Goal: Check status: Check status

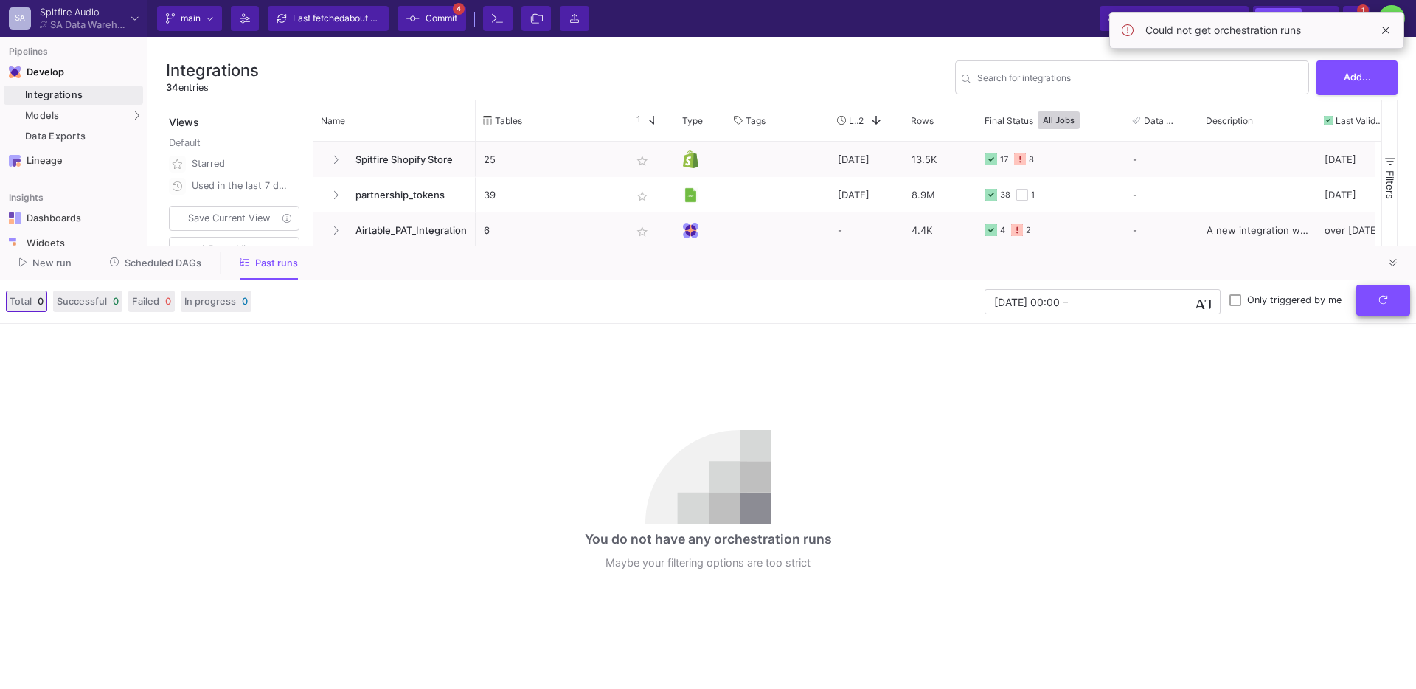
click at [1061, 304] on button "submit" at bounding box center [1383, 301] width 54 height 32
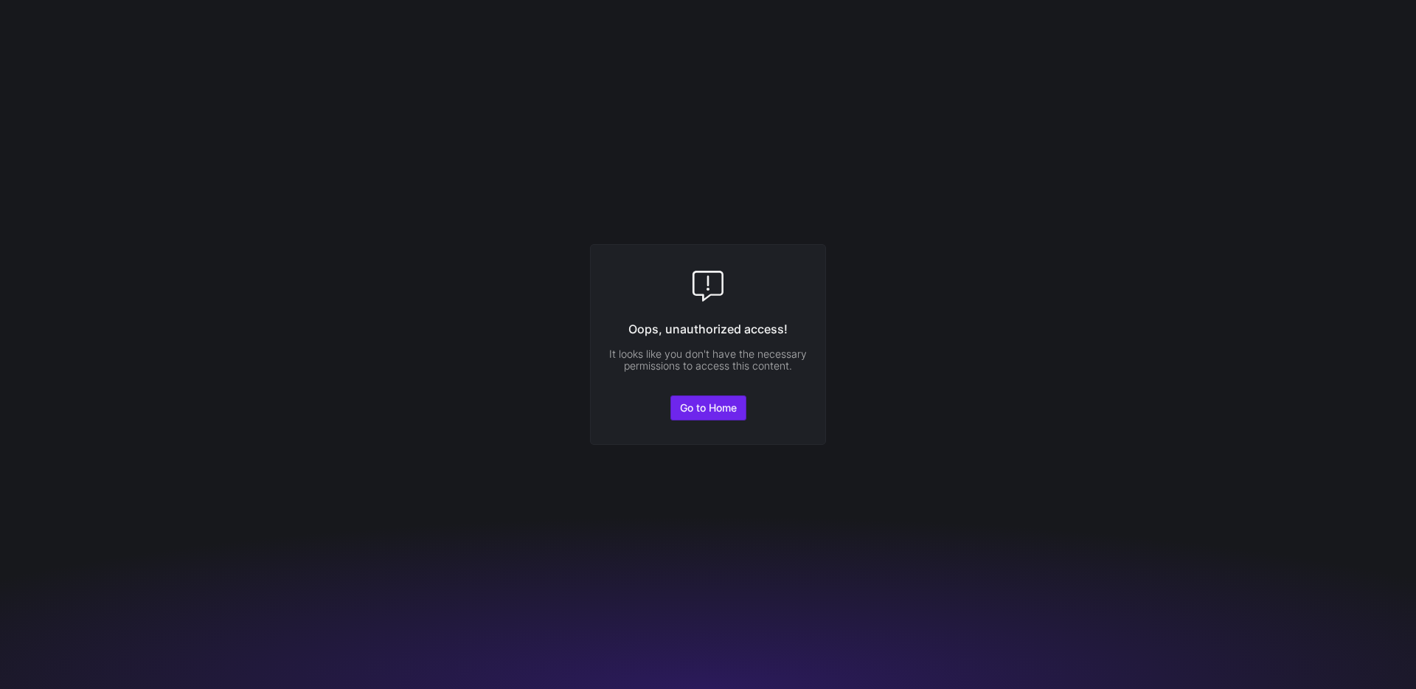
click at [711, 402] on span "Go to Home" at bounding box center [708, 408] width 57 height 12
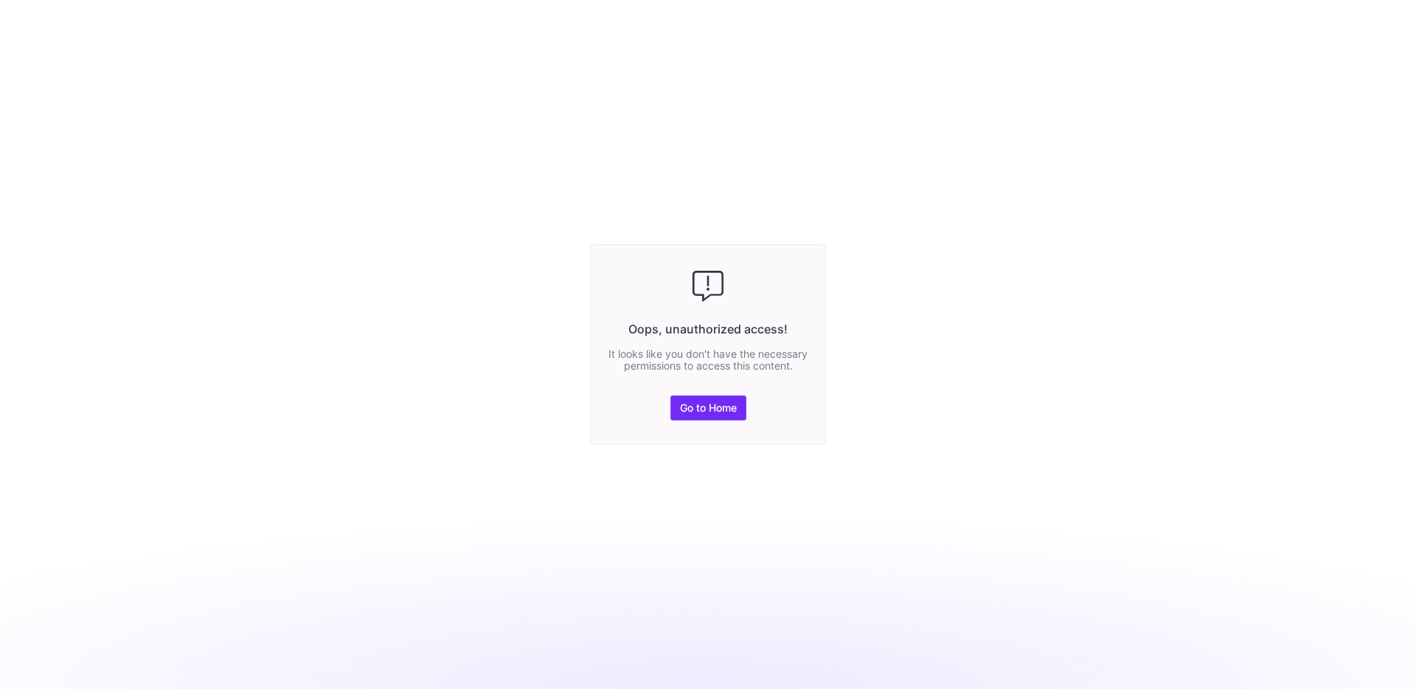
click at [703, 420] on span at bounding box center [708, 408] width 74 height 24
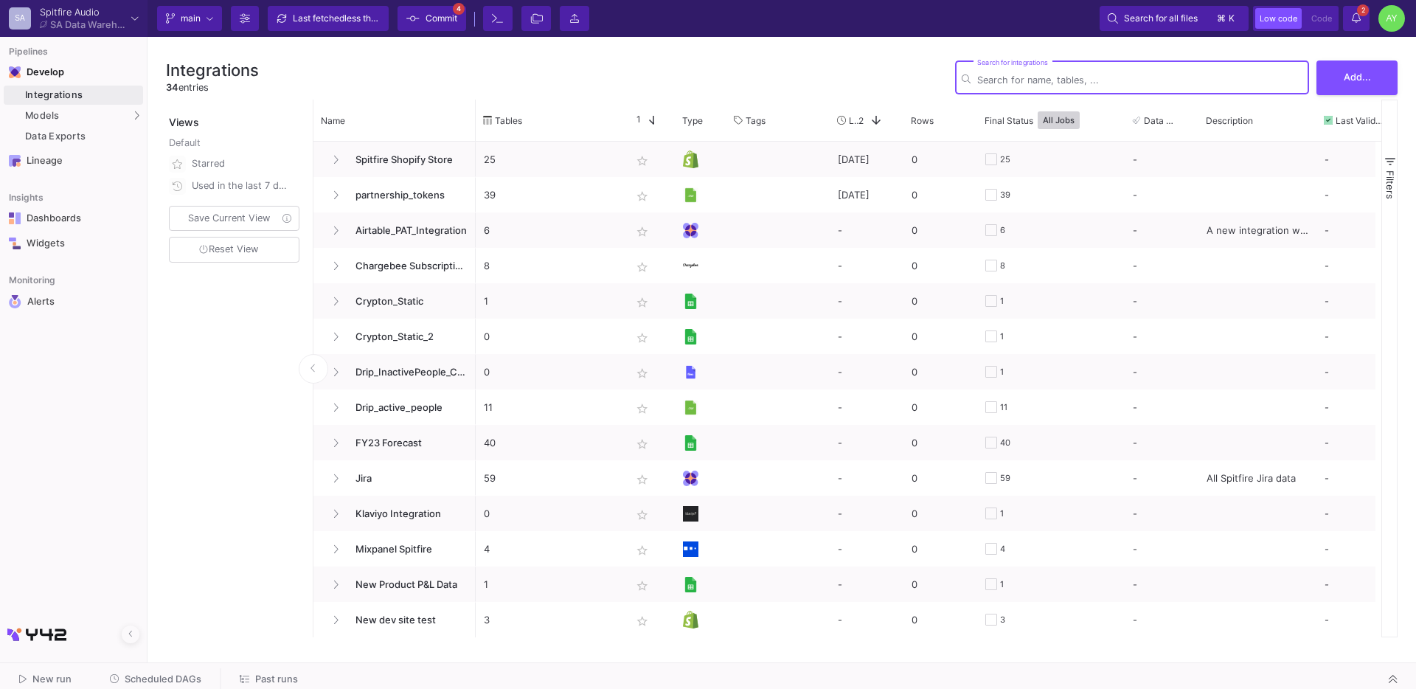
click at [164, 675] on span "Scheduled DAGs" at bounding box center [163, 678] width 77 height 11
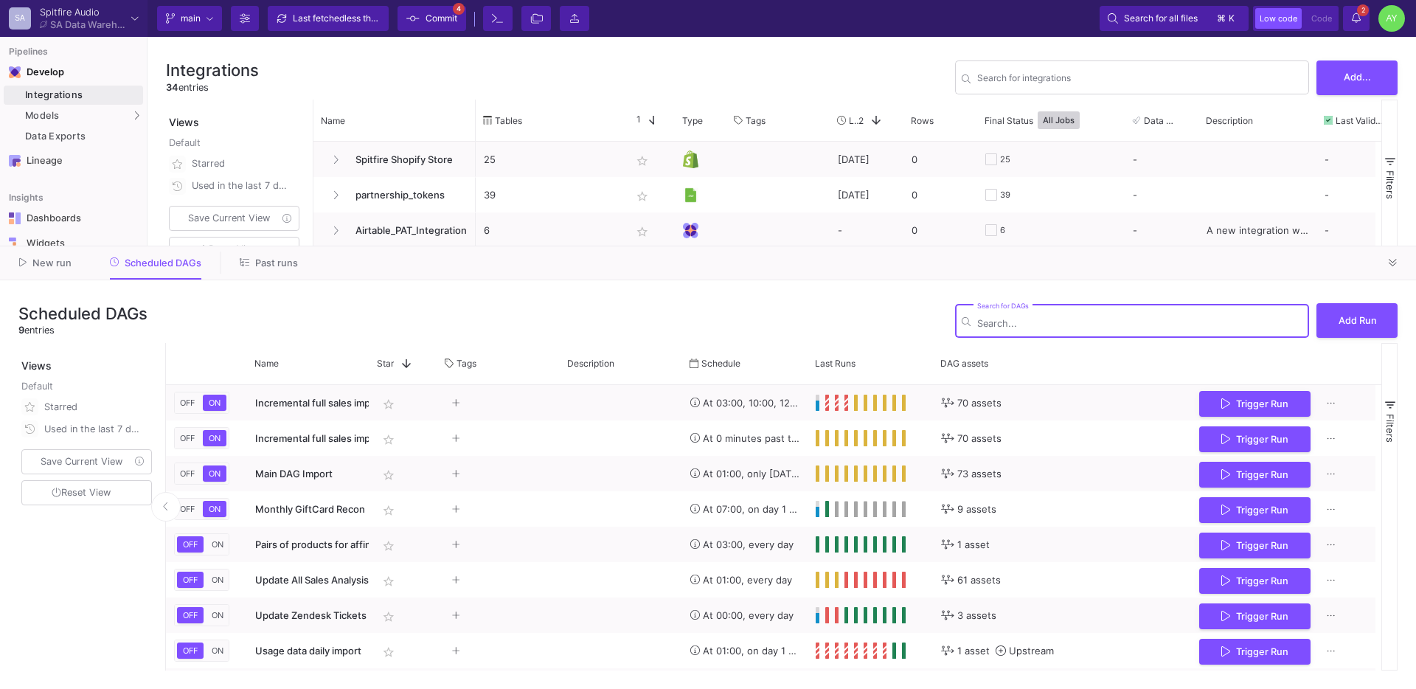
click at [271, 269] on button "Past runs" at bounding box center [269, 263] width 94 height 23
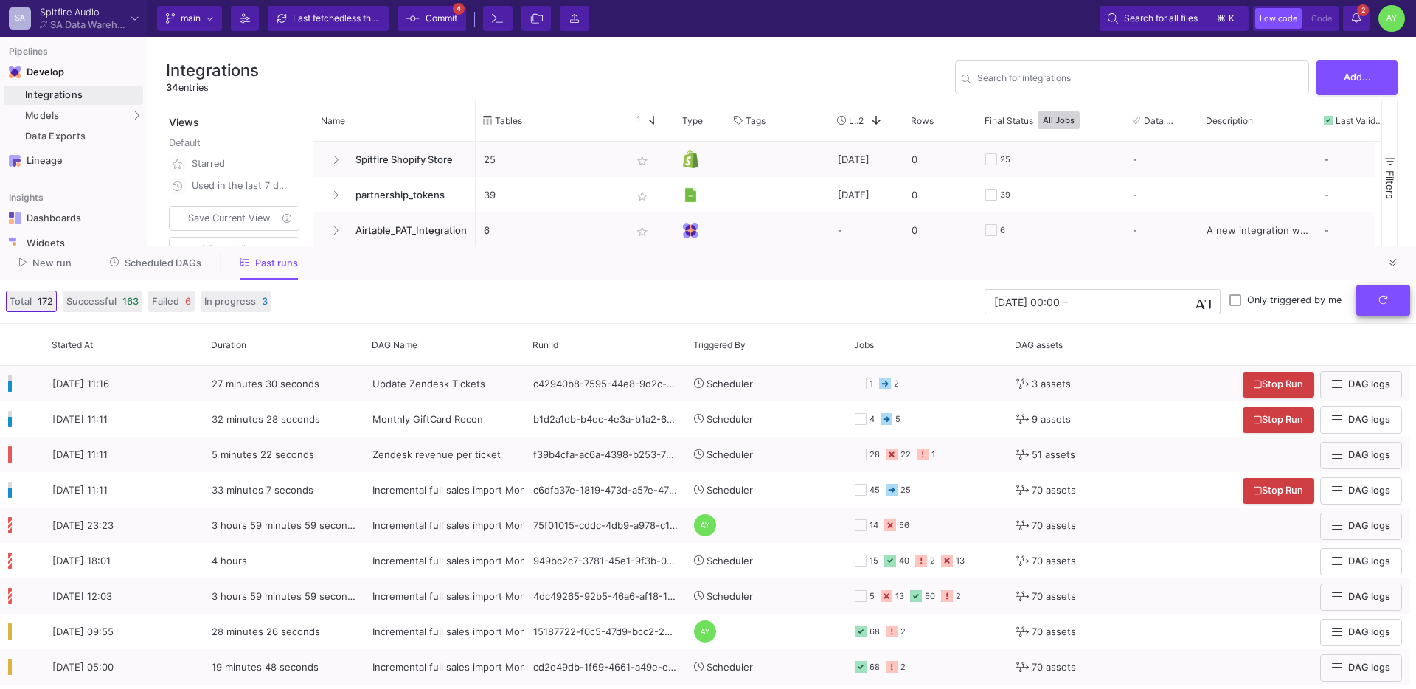
click at [1370, 305] on button "submit" at bounding box center [1383, 301] width 54 height 32
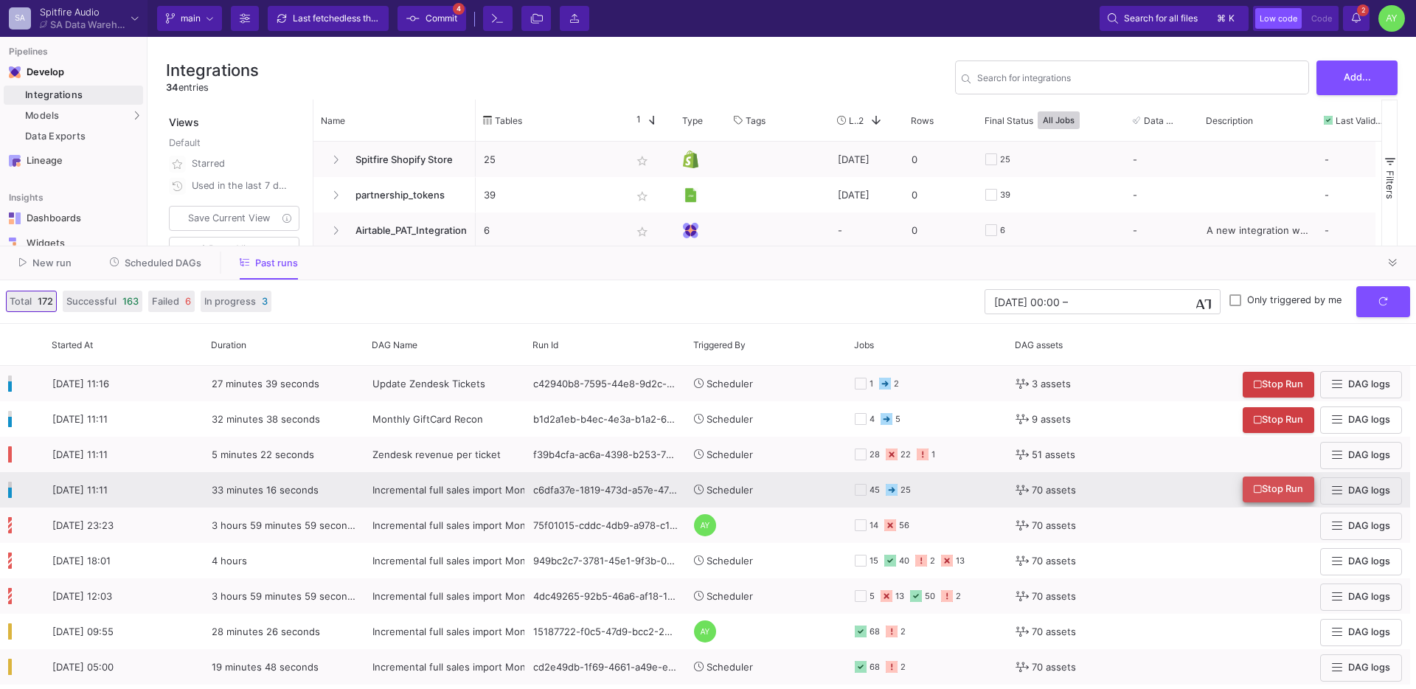
click at [1280, 490] on span "Stop Run" at bounding box center [1278, 488] width 49 height 11
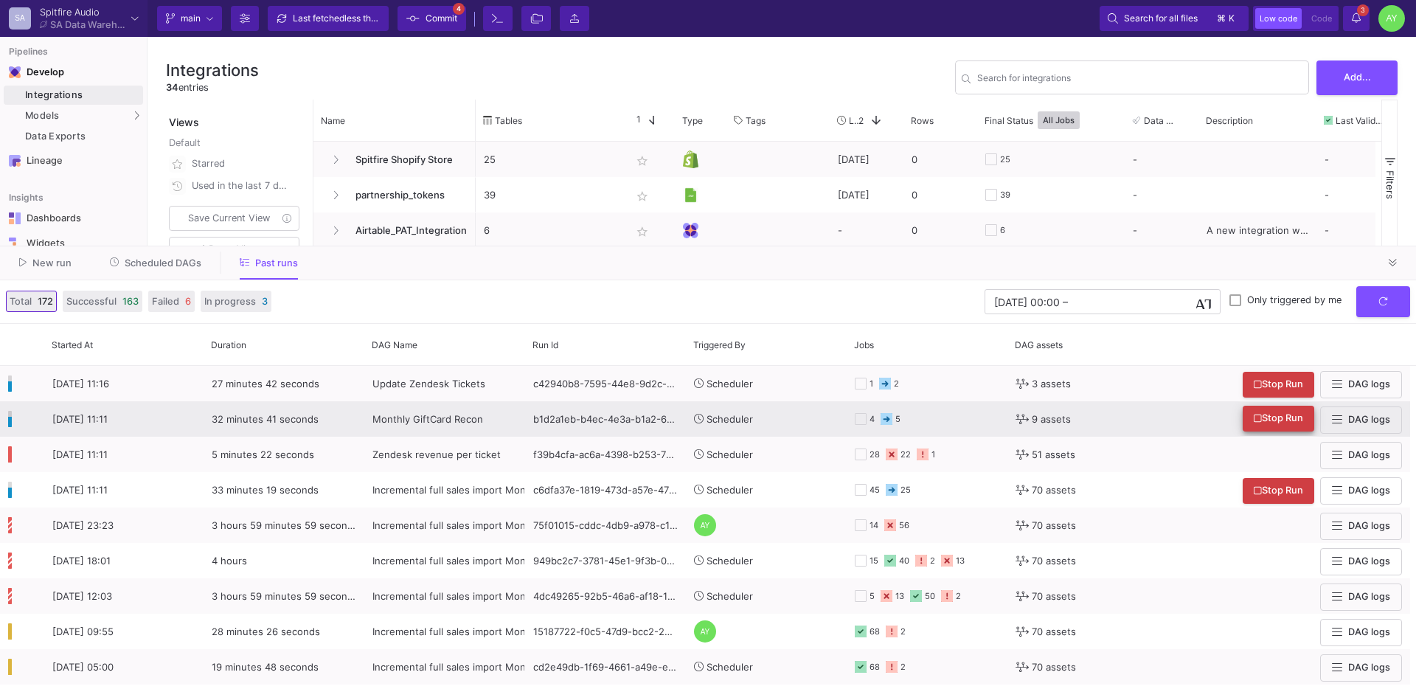
click at [1269, 420] on span "Stop Run" at bounding box center [1278, 417] width 49 height 11
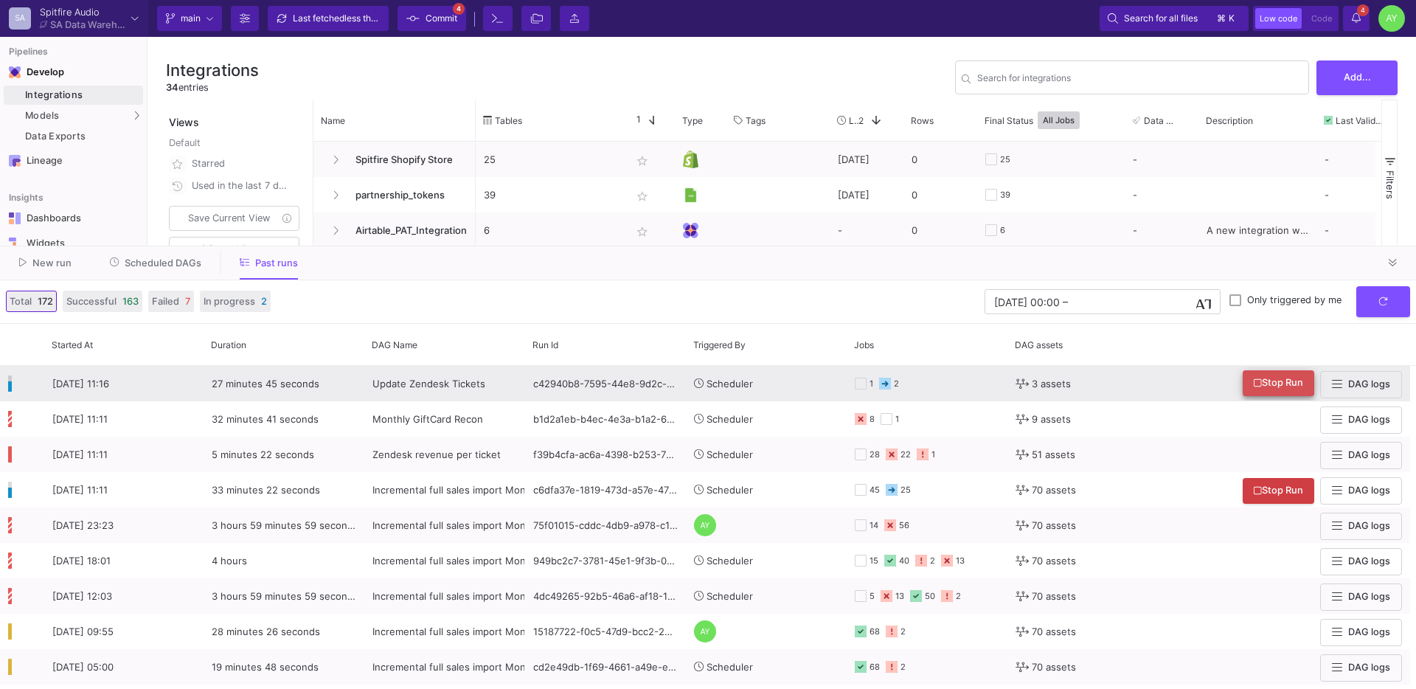
click at [1269, 381] on span "Stop Run" at bounding box center [1278, 382] width 49 height 11
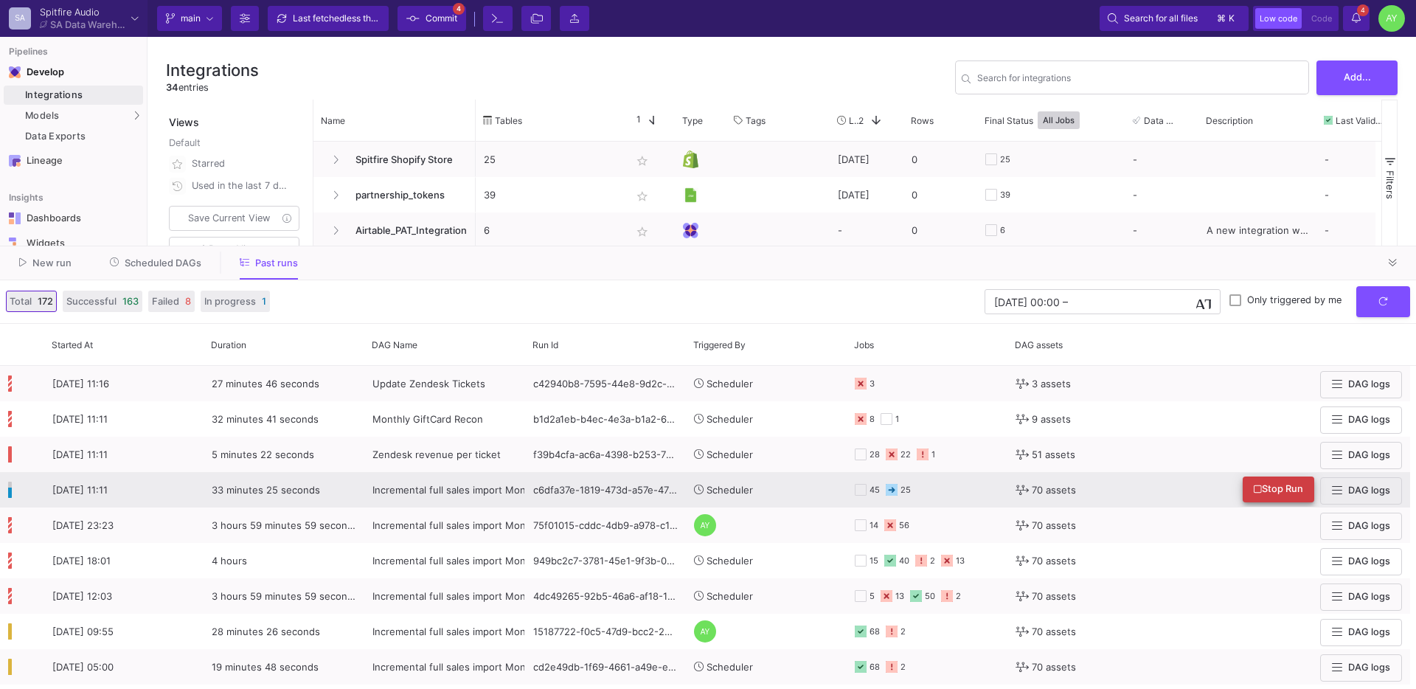
click at [1269, 494] on span "Stop Run" at bounding box center [1278, 488] width 49 height 11
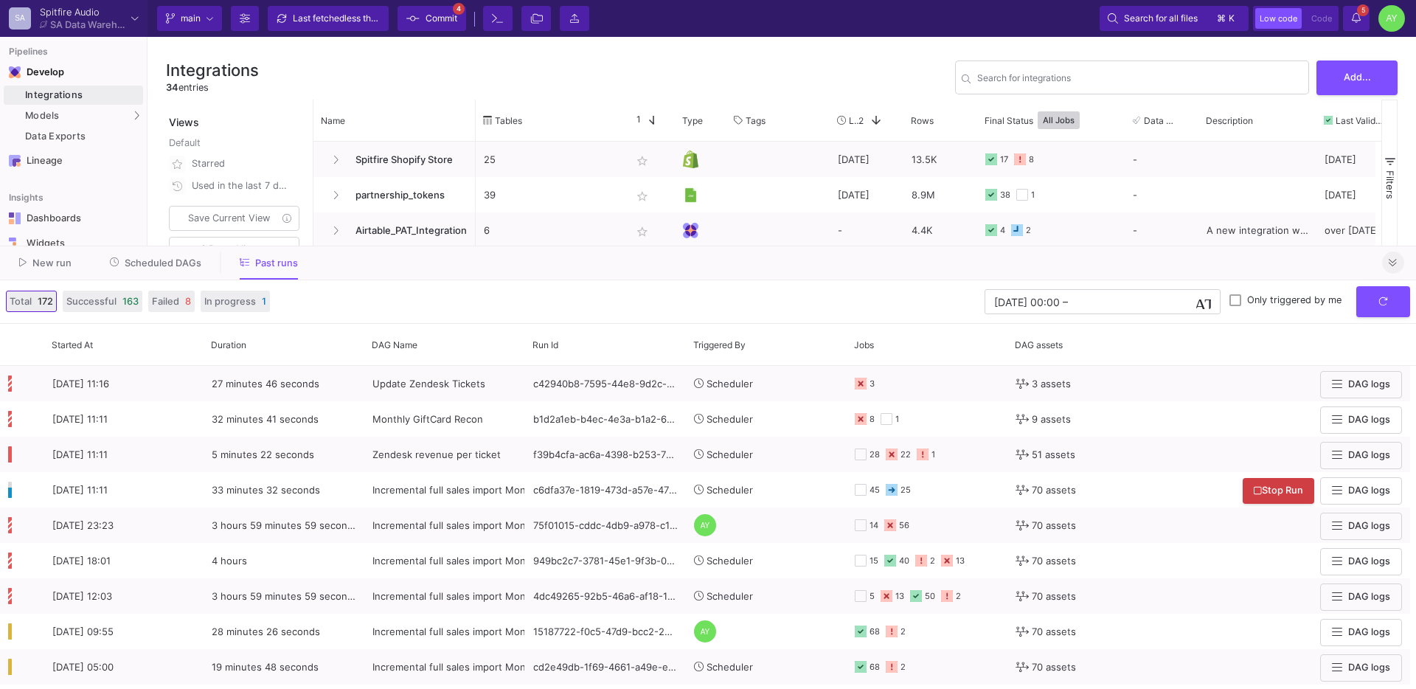
click at [1400, 270] on button at bounding box center [1393, 263] width 22 height 22
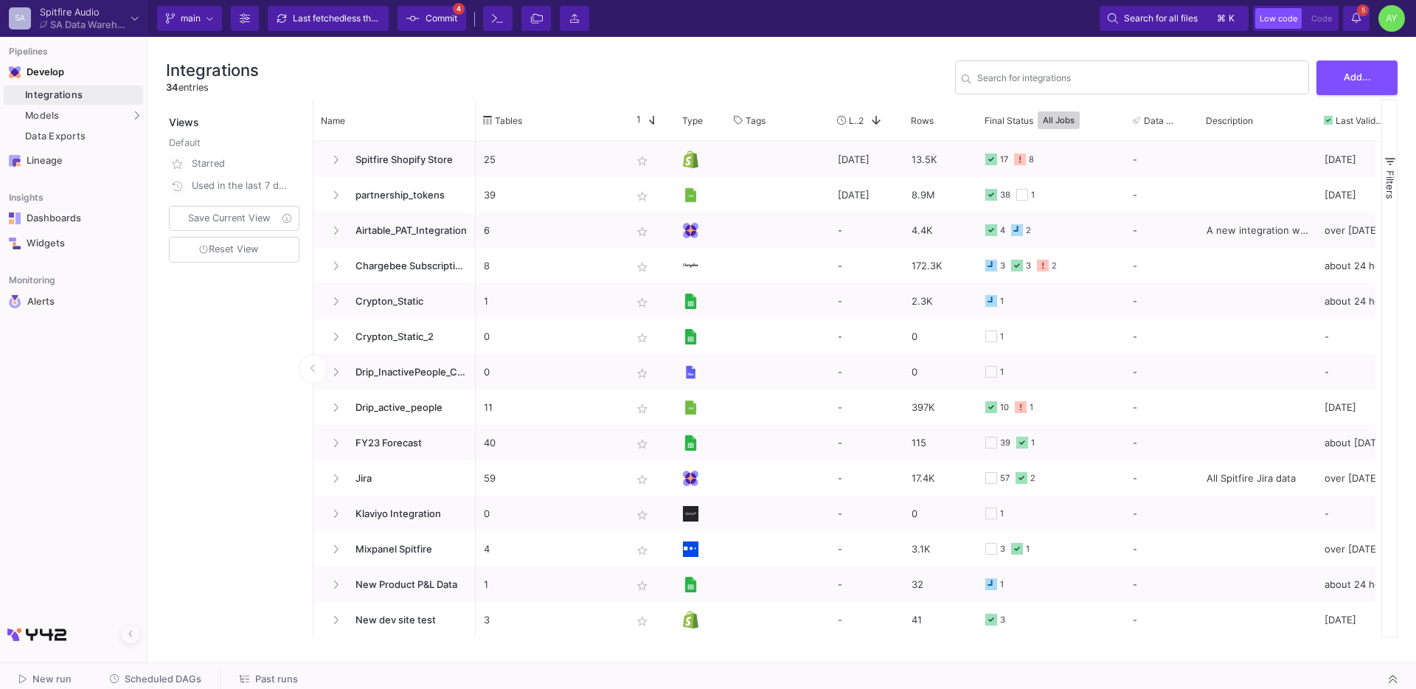
click at [437, 10] on span "Commit" at bounding box center [442, 18] width 32 height 22
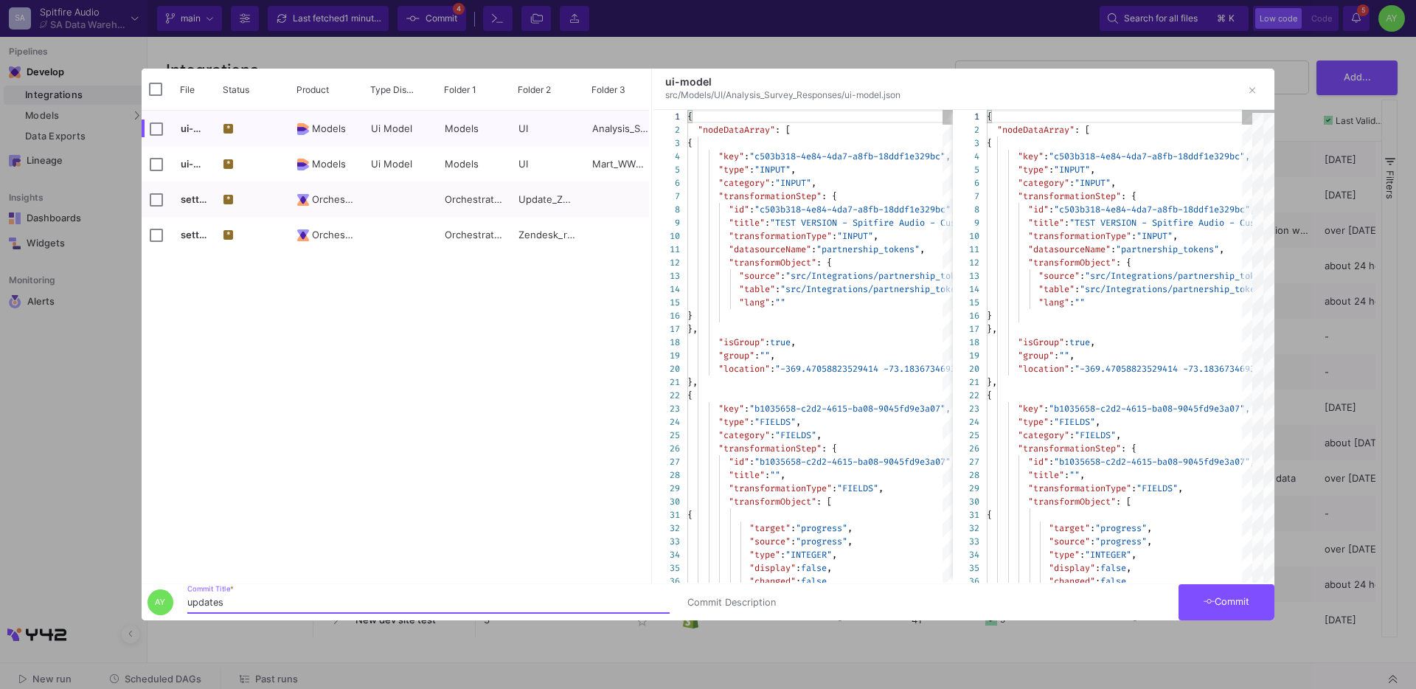
type input "updates"
click at [1204, 598] on icon at bounding box center [1210, 602] width 12 height 10
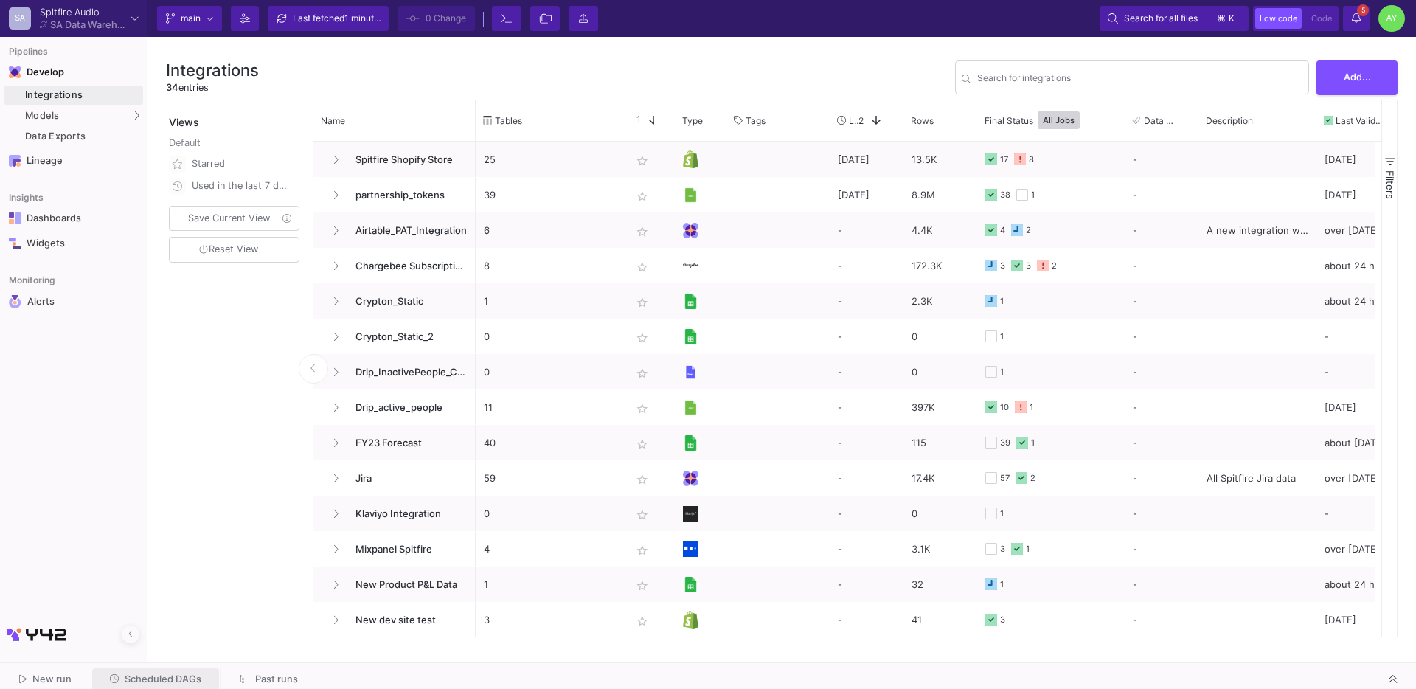
click at [154, 679] on span "Scheduled DAGs" at bounding box center [163, 678] width 77 height 11
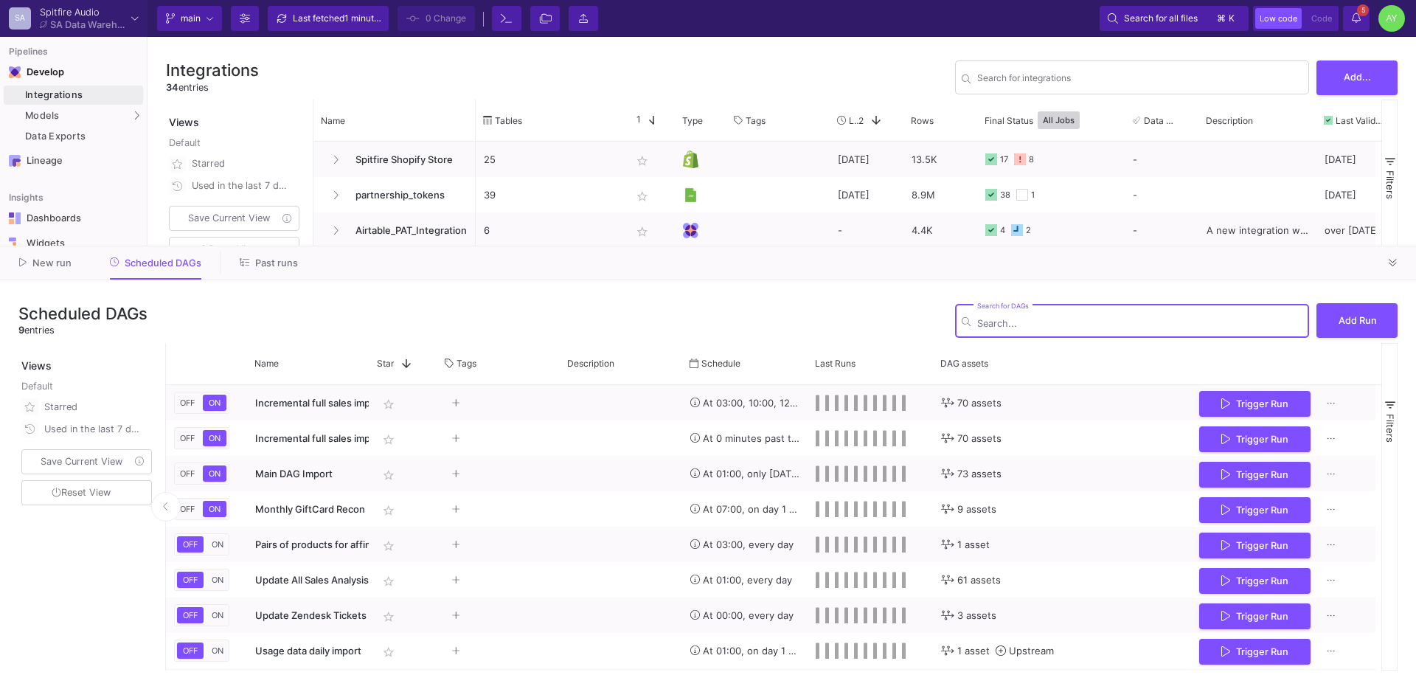
click at [252, 257] on span "Past runs" at bounding box center [269, 262] width 58 height 11
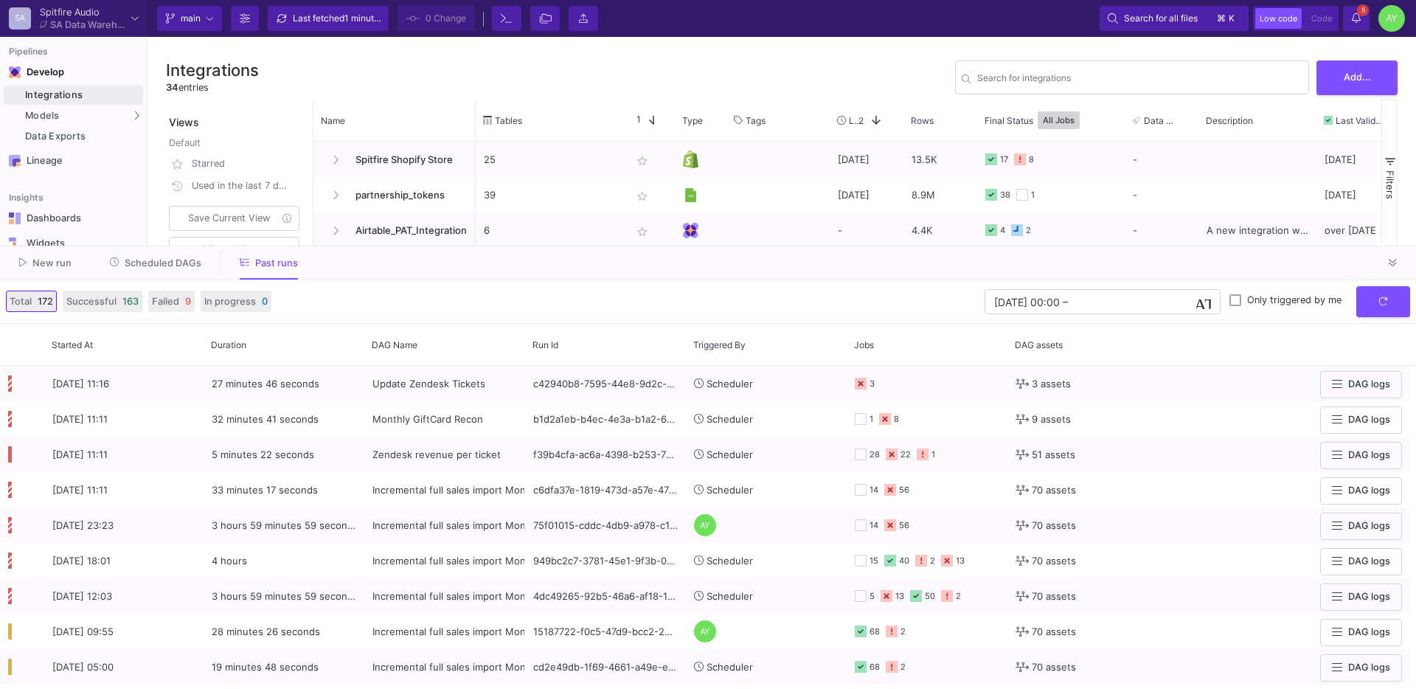
click at [159, 263] on span "Scheduled DAGs" at bounding box center [163, 262] width 77 height 11
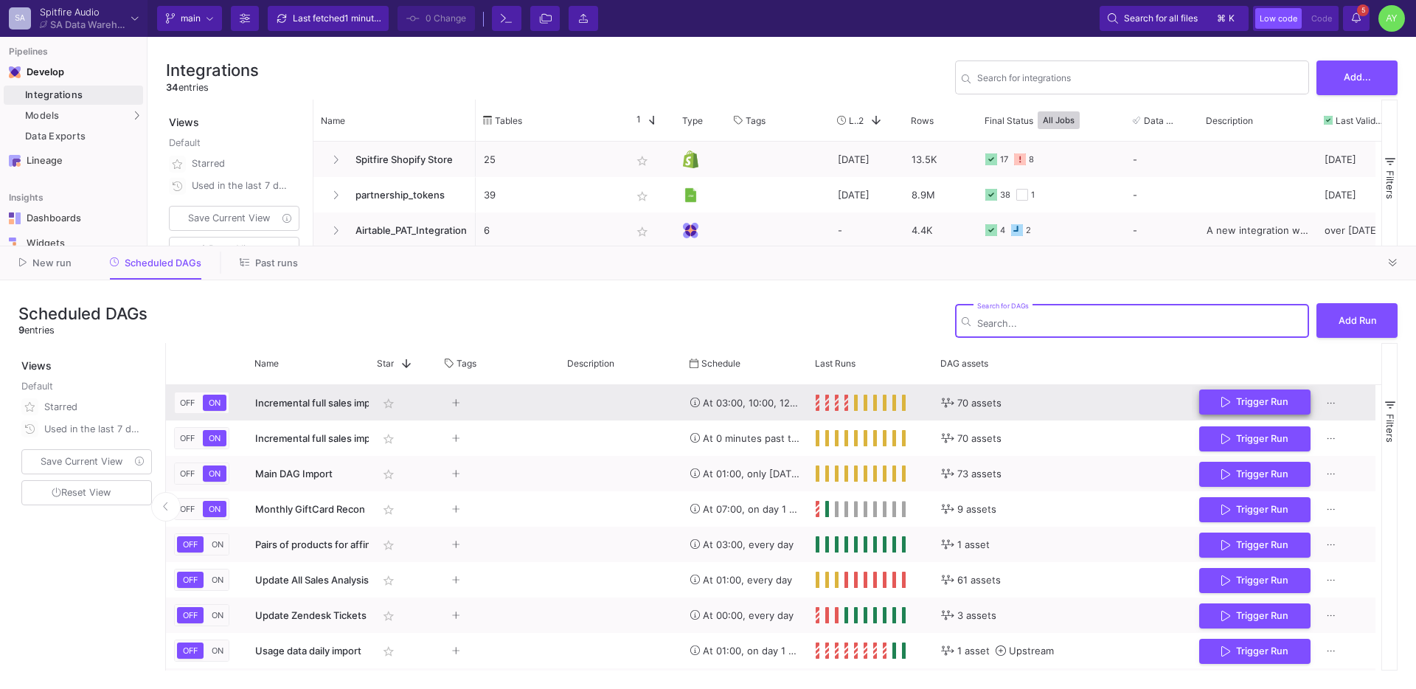
click at [1228, 406] on icon "Press SPACE to select this row." at bounding box center [1225, 402] width 9 height 12
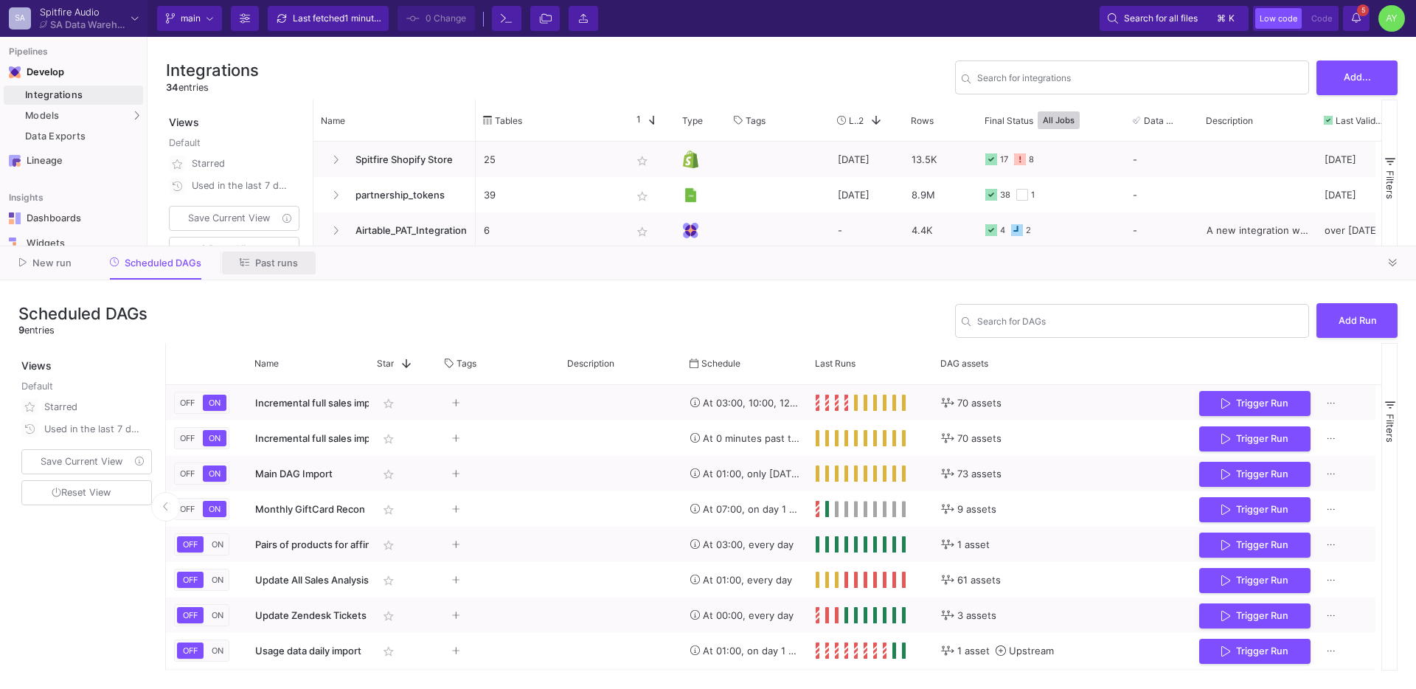
click at [255, 261] on span "Past runs" at bounding box center [276, 262] width 43 height 11
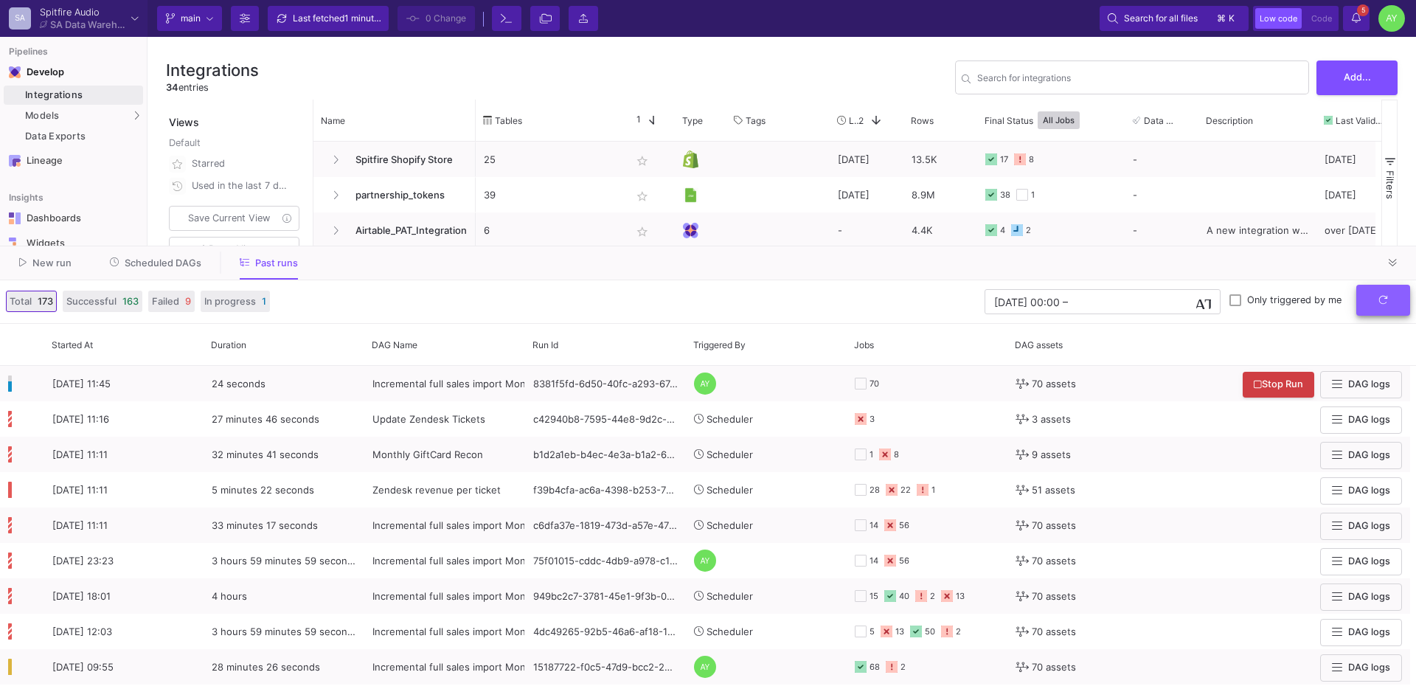
click at [1387, 300] on icon "submit" at bounding box center [1384, 300] width 10 height 10
click at [1348, 21] on button "5 5 Notifications" at bounding box center [1356, 18] width 27 height 25
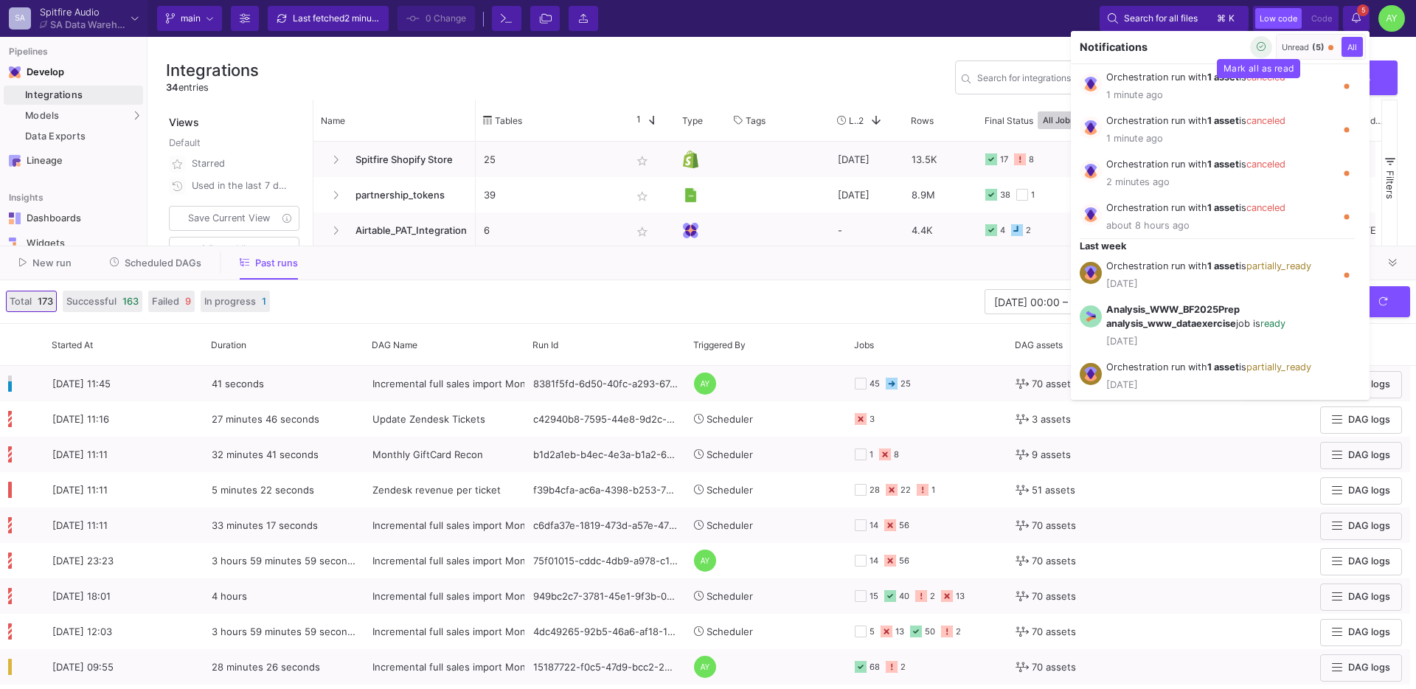
click at [1259, 50] on icon "button" at bounding box center [1262, 47] width 10 height 10
click at [998, 21] on div at bounding box center [708, 344] width 1416 height 689
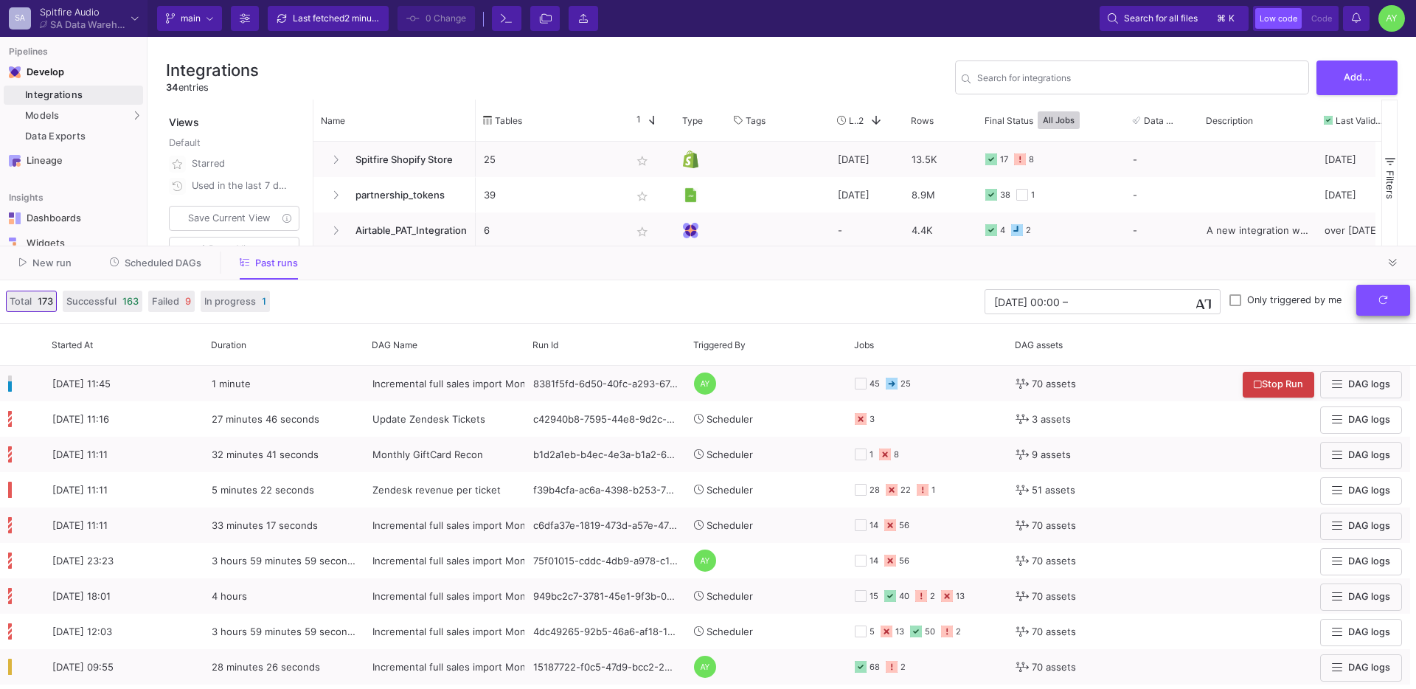
click at [1393, 302] on button "submit" at bounding box center [1383, 301] width 54 height 32
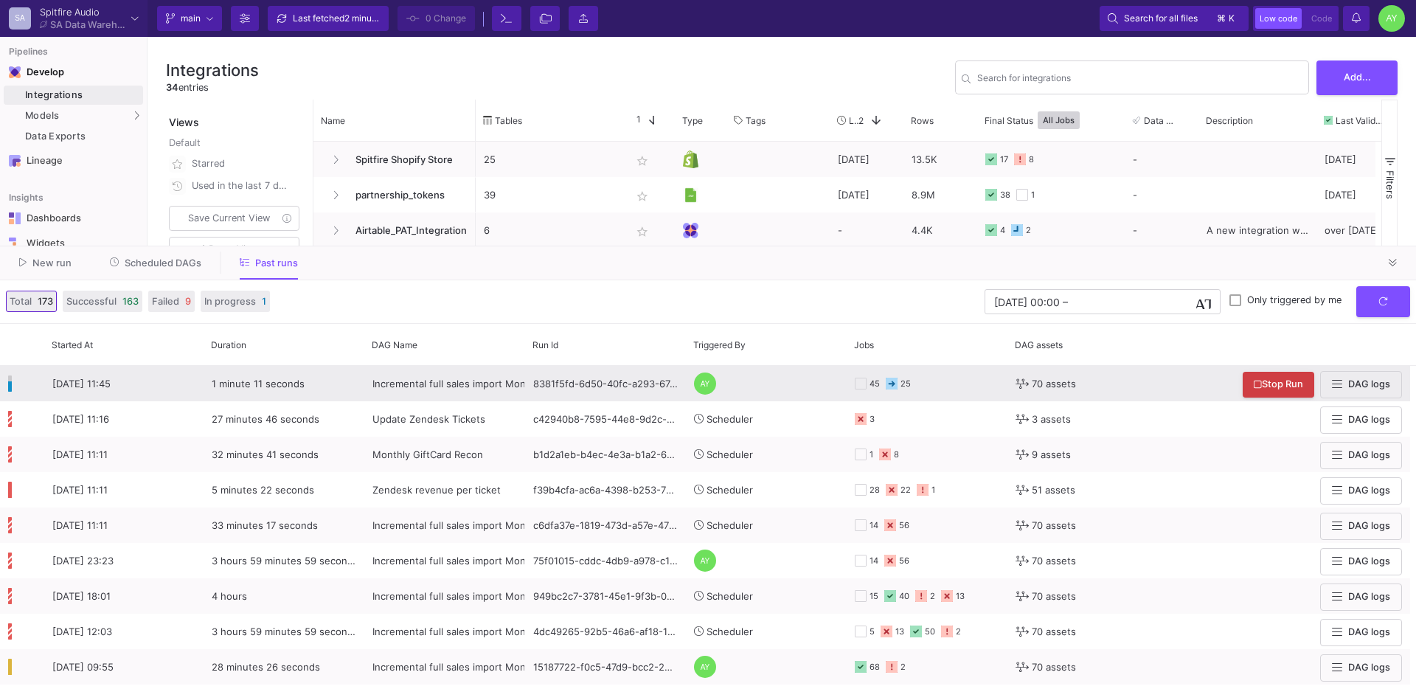
click at [407, 389] on span "Incremental full sales import Mon-Sat - CSVs REMOVED" at bounding box center [500, 384] width 257 height 12
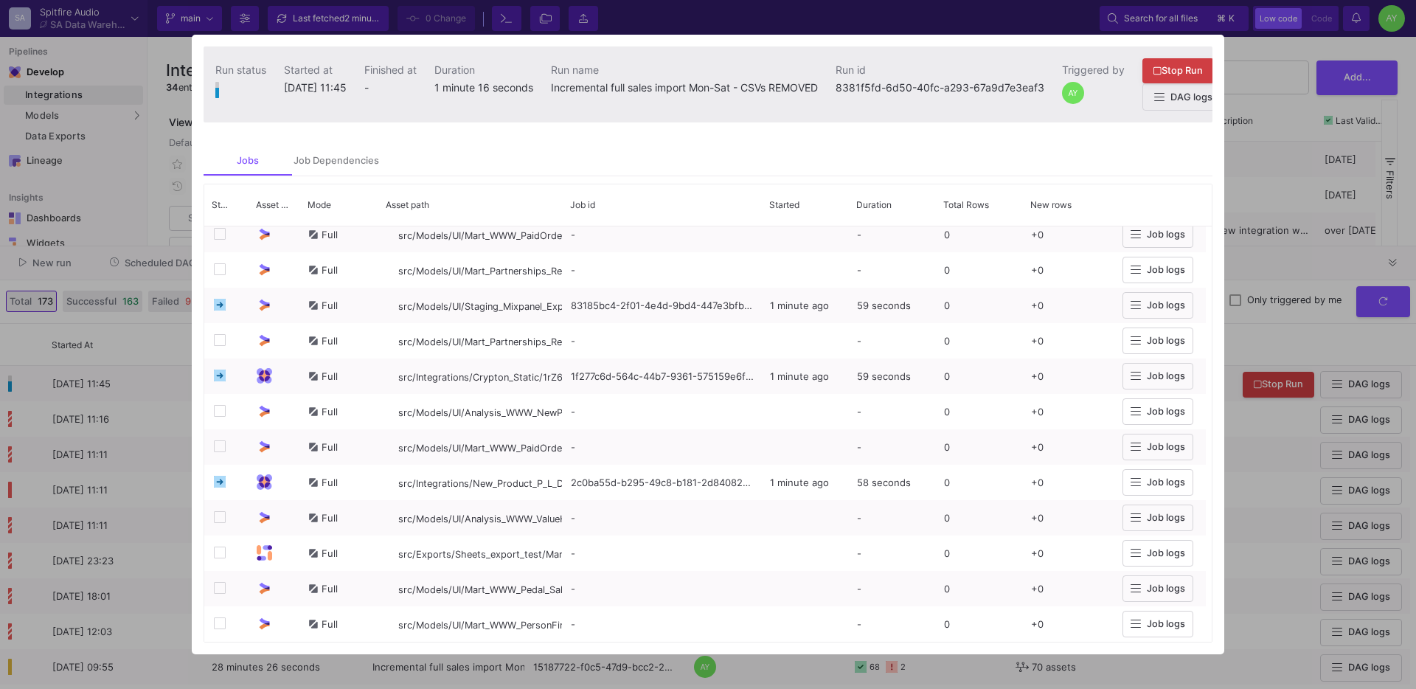
scroll to position [566, 0]
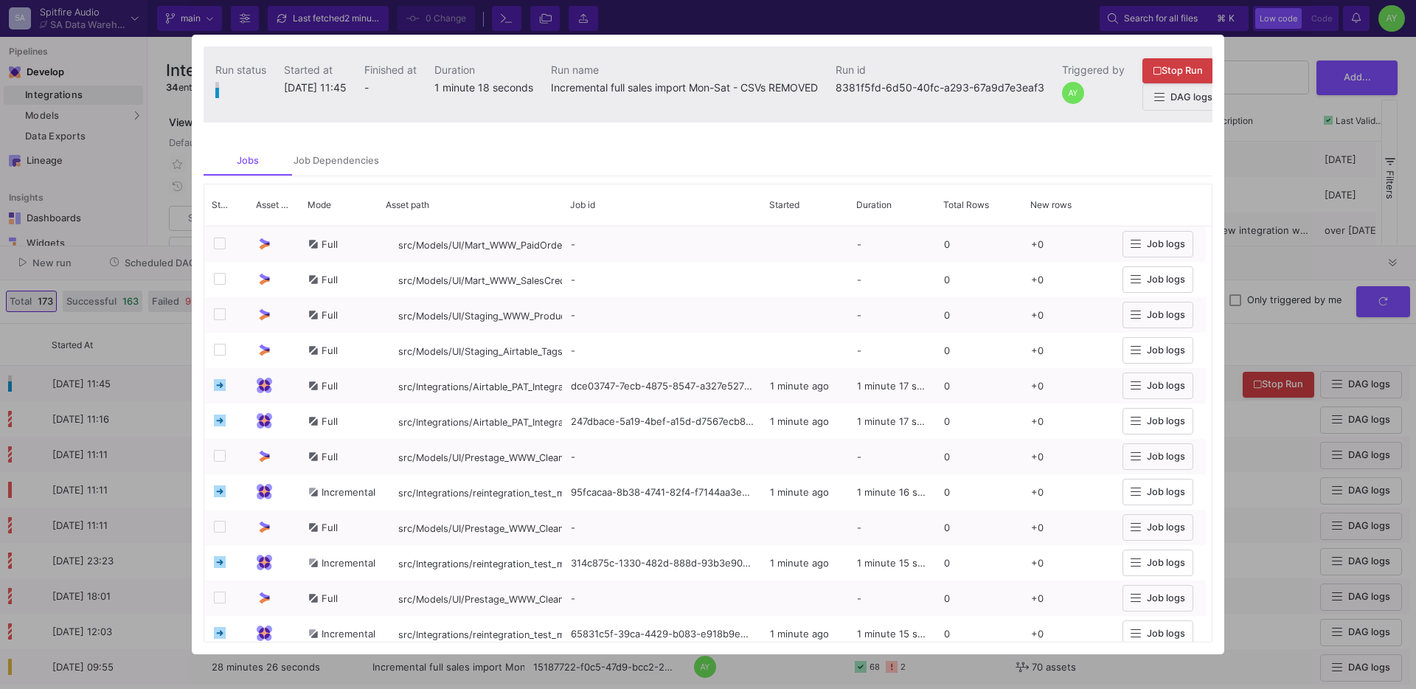
click at [159, 361] on div at bounding box center [708, 344] width 1416 height 689
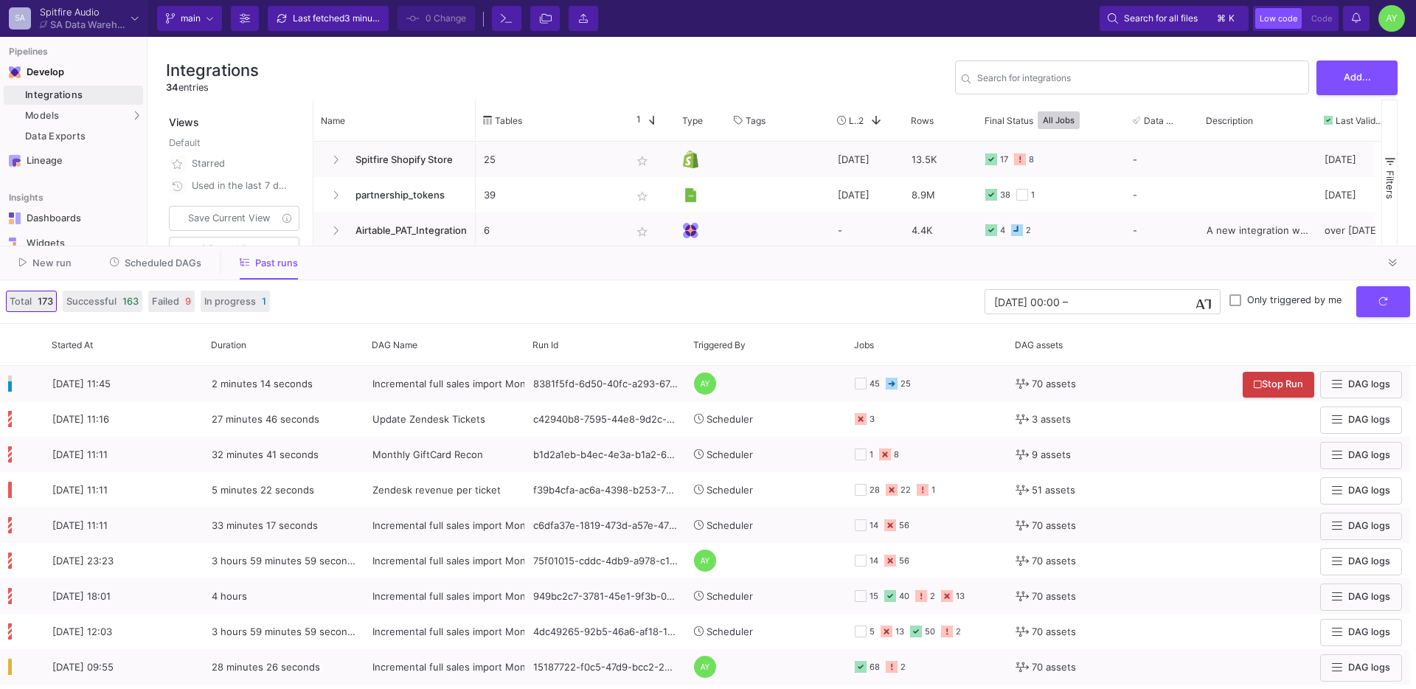
click at [1380, 319] on div "Total 173 Successful 163 Failed 9 In progress 1 [DATE] 00:00 [DATE] 00:00 – End…" at bounding box center [708, 302] width 1416 height 44
click at [1387, 311] on button "submit" at bounding box center [1383, 301] width 54 height 32
click at [1397, 303] on button "submit" at bounding box center [1383, 301] width 54 height 32
click at [1359, 305] on button "submit" at bounding box center [1383, 301] width 54 height 32
click at [1381, 294] on span "submit" at bounding box center [1384, 299] width 10 height 11
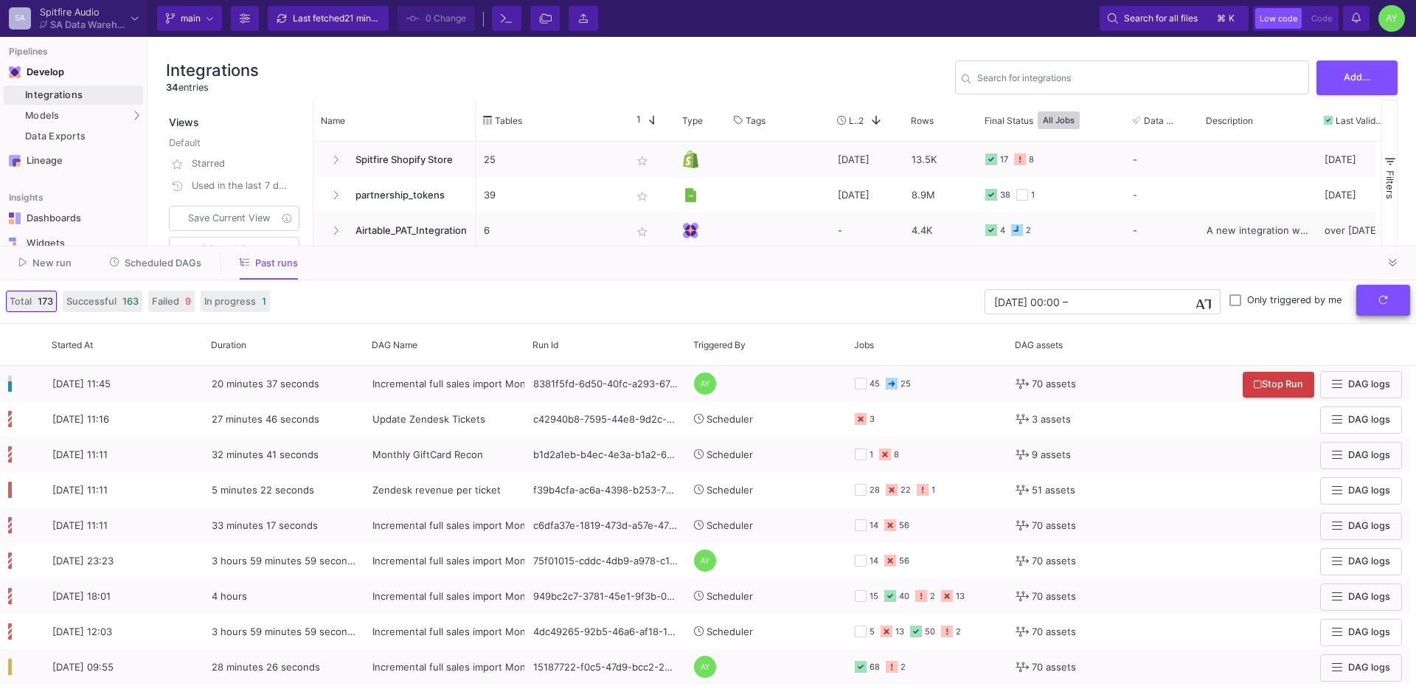
click at [1379, 304] on icon "submit" at bounding box center [1384, 300] width 10 height 10
click at [1384, 302] on icon "submit" at bounding box center [1384, 300] width 10 height 10
click at [743, 299] on y42-orchestration-past-runs-form "[DATE] 00:00 [DATE] 00:00 – End datetime [DATE] Only triggered by me" at bounding box center [843, 302] width 1134 height 32
click at [1386, 309] on button "submit" at bounding box center [1383, 301] width 54 height 32
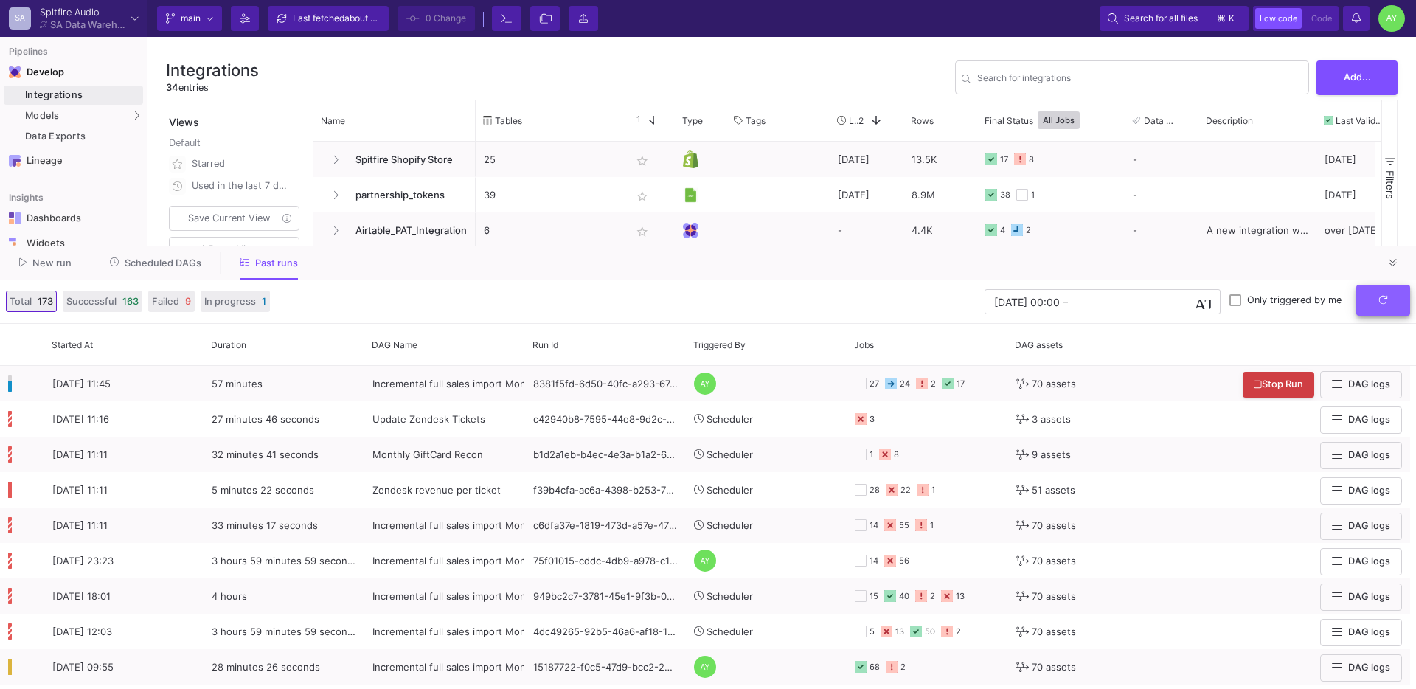
click at [1375, 306] on button "submit" at bounding box center [1383, 301] width 54 height 32
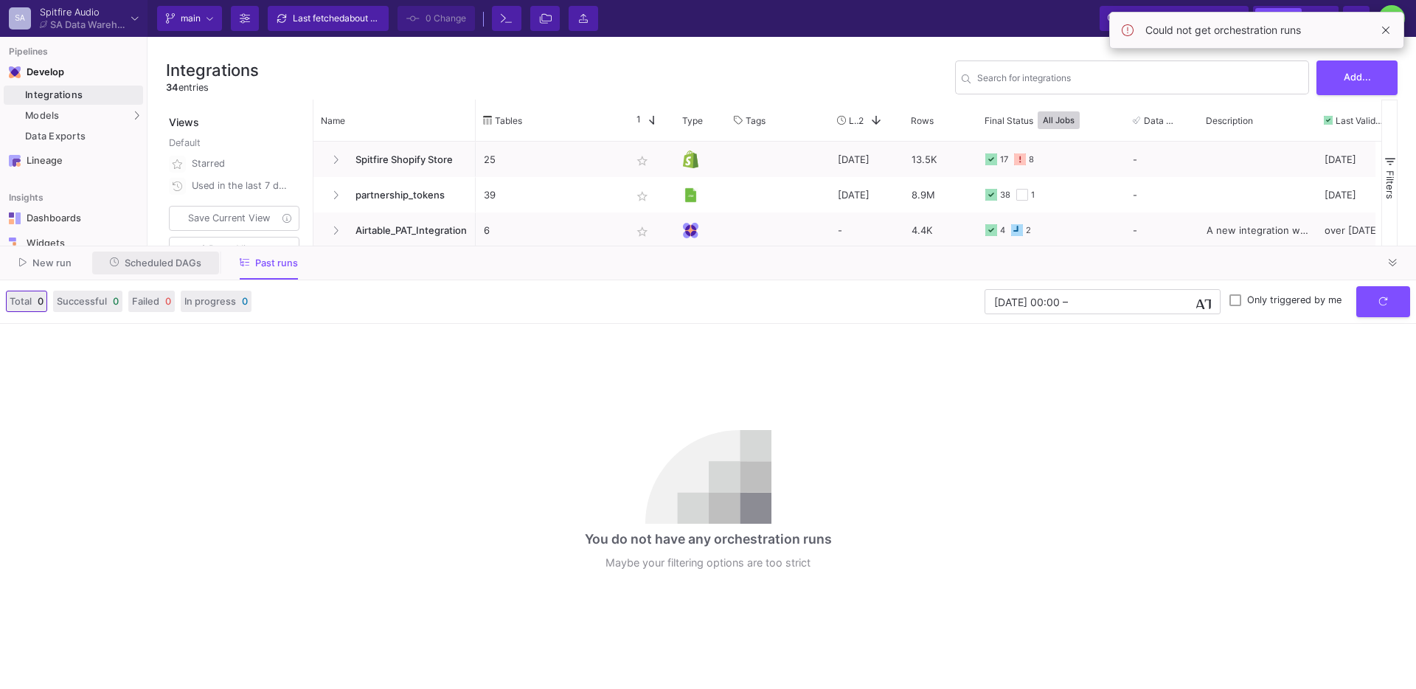
click at [158, 263] on span "Scheduled DAGs" at bounding box center [163, 262] width 77 height 11
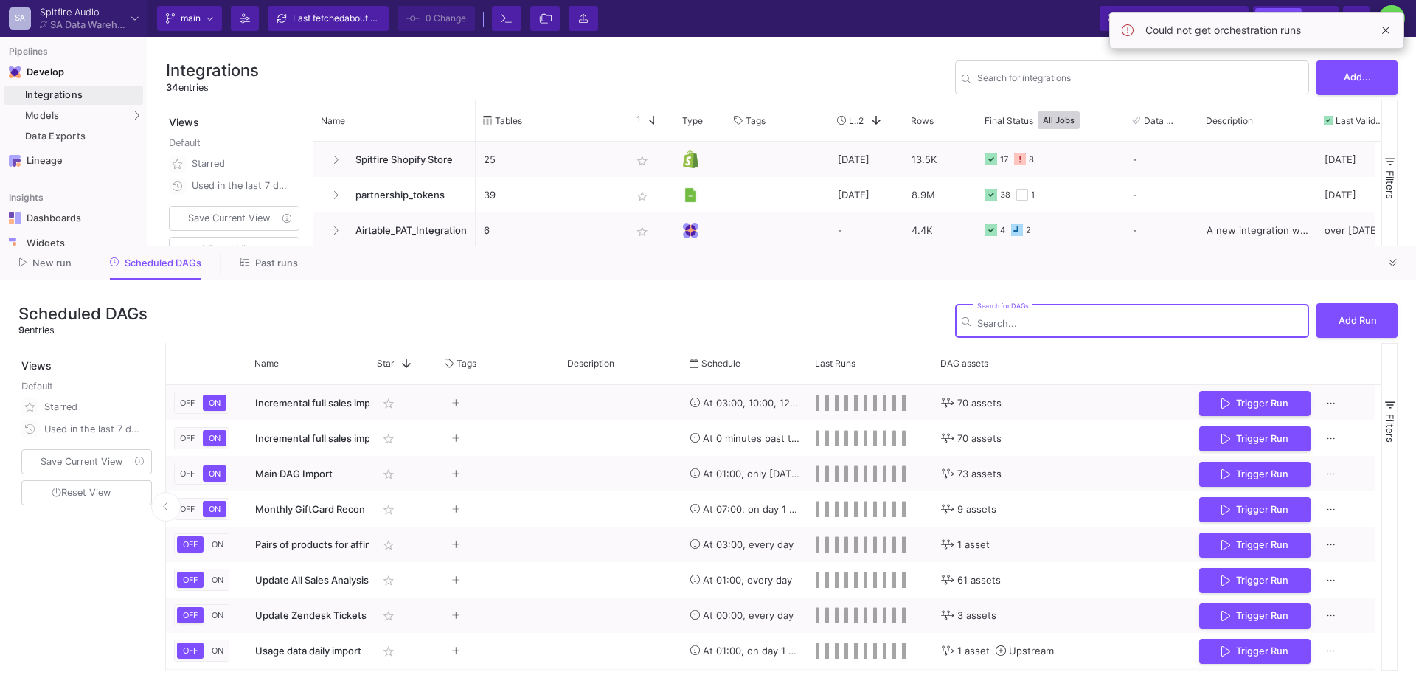
click at [266, 252] on button "Past runs" at bounding box center [269, 263] width 94 height 23
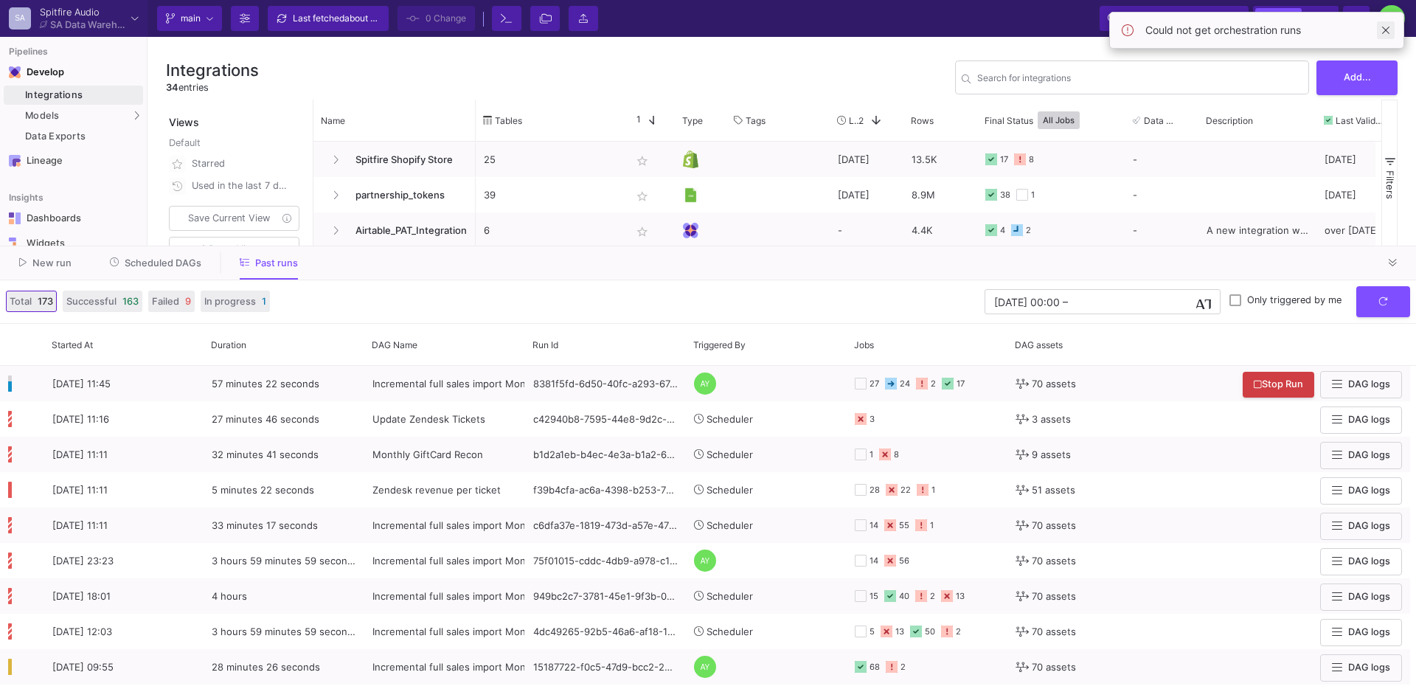
click at [1390, 32] on span at bounding box center [1386, 30] width 18 height 18
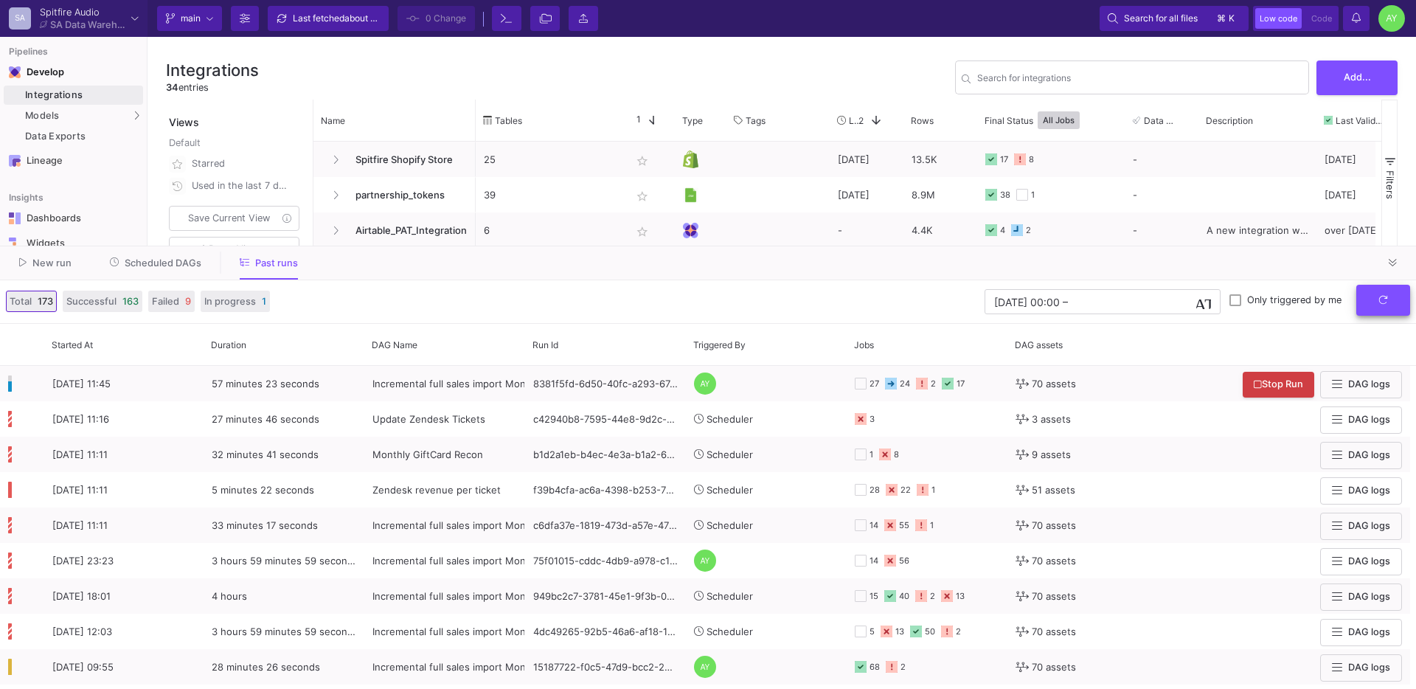
click at [1388, 288] on button "submit" at bounding box center [1383, 301] width 54 height 32
